Goal: Task Accomplishment & Management: Use online tool/utility

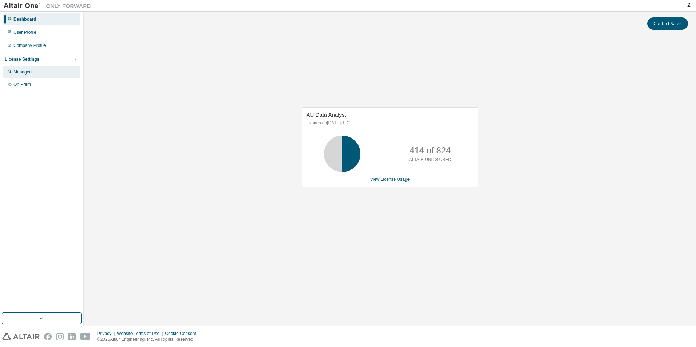
click at [17, 72] on div "Managed" at bounding box center [22, 72] width 18 height 6
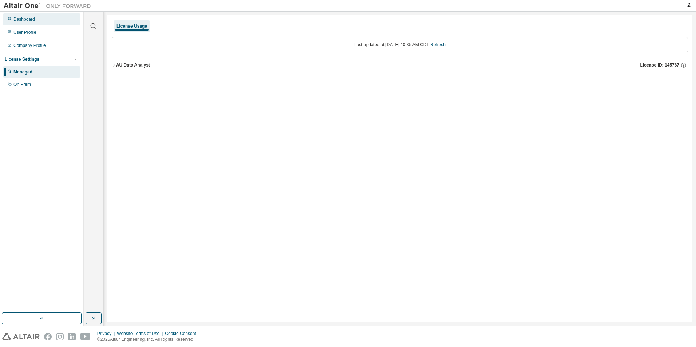
click at [20, 19] on div "Dashboard" at bounding box center [23, 19] width 21 height 6
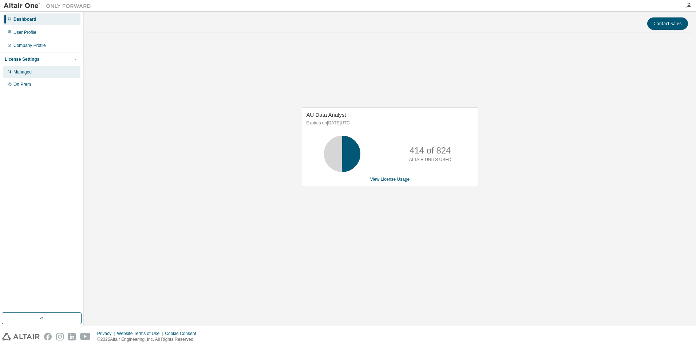
click at [20, 71] on div "Managed" at bounding box center [22, 72] width 18 height 6
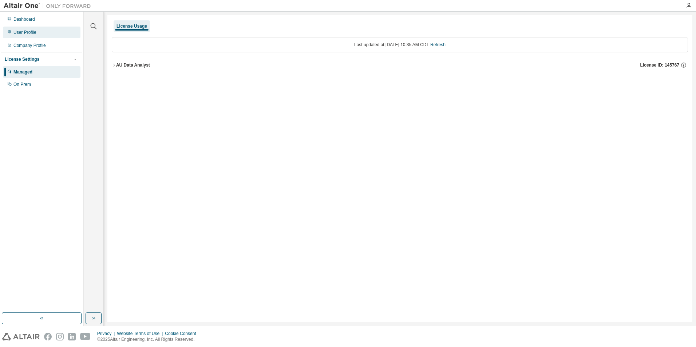
click at [25, 34] on div "User Profile" at bounding box center [24, 32] width 23 height 6
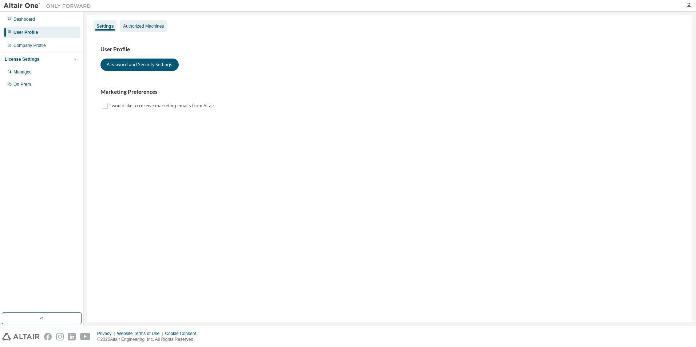
click at [135, 27] on div "Authorized Machines" at bounding box center [143, 26] width 41 height 6
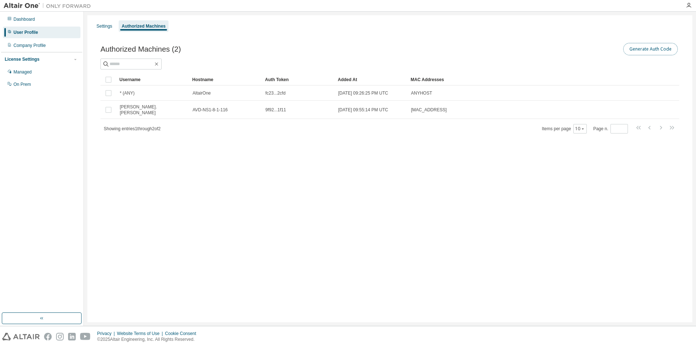
click at [644, 51] on button "Generate Auth Code" at bounding box center [650, 49] width 55 height 12
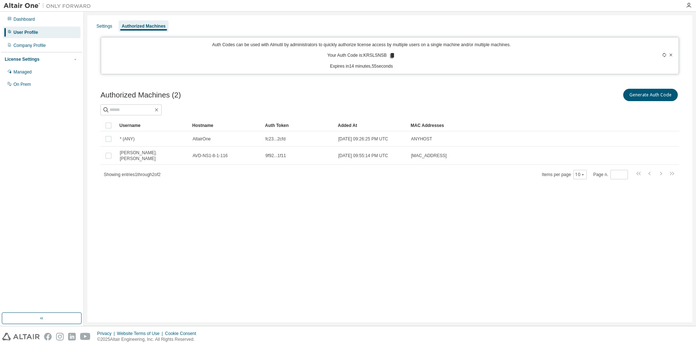
click at [371, 55] on p "Your Auth Code is: KRSLSNSB" at bounding box center [361, 55] width 68 height 7
copy p "KRSLSNSB"
